Goal: Transaction & Acquisition: Purchase product/service

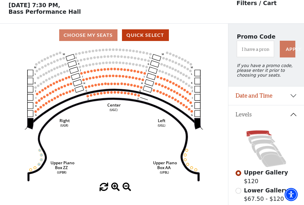
scroll to position [28, 0]
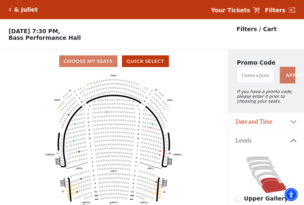
scroll to position [28, 0]
